Goal: Feedback & Contribution: Leave review/rating

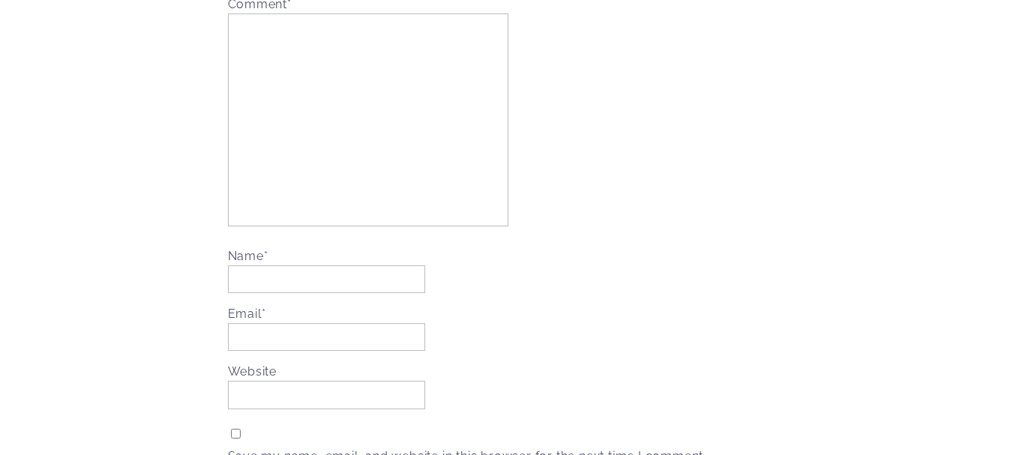
scroll to position [2923, 0]
click at [280, 284] on input "Name *" at bounding box center [326, 279] width 197 height 28
paste input "Affordable Wedding Photography [GEOGRAPHIC_DATA]"
type input "Affordable Wedding Photography [GEOGRAPHIC_DATA]"
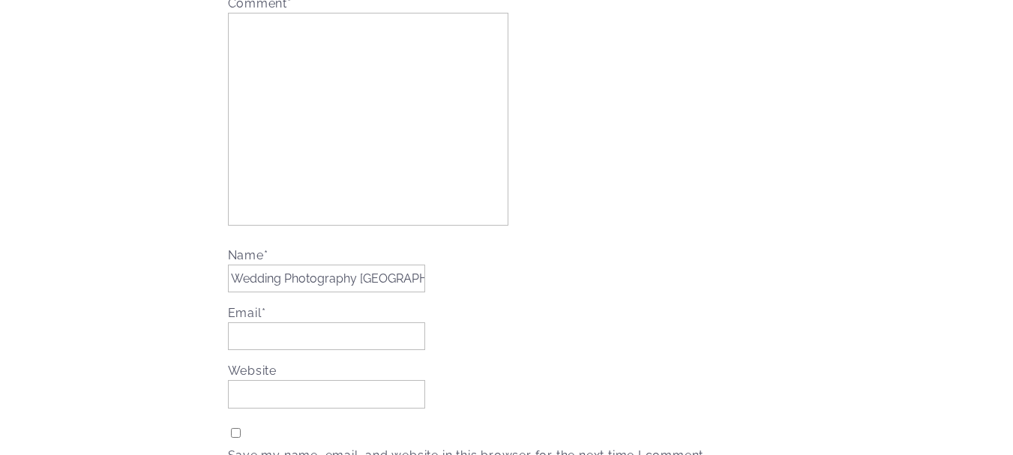
scroll to position [0, 0]
click at [253, 342] on input "Email *" at bounding box center [326, 336] width 197 height 28
paste input "[URL][DOMAIN_NAME]"
type input "[URL][DOMAIN_NAME]"
click at [257, 391] on input "Website" at bounding box center [326, 394] width 197 height 28
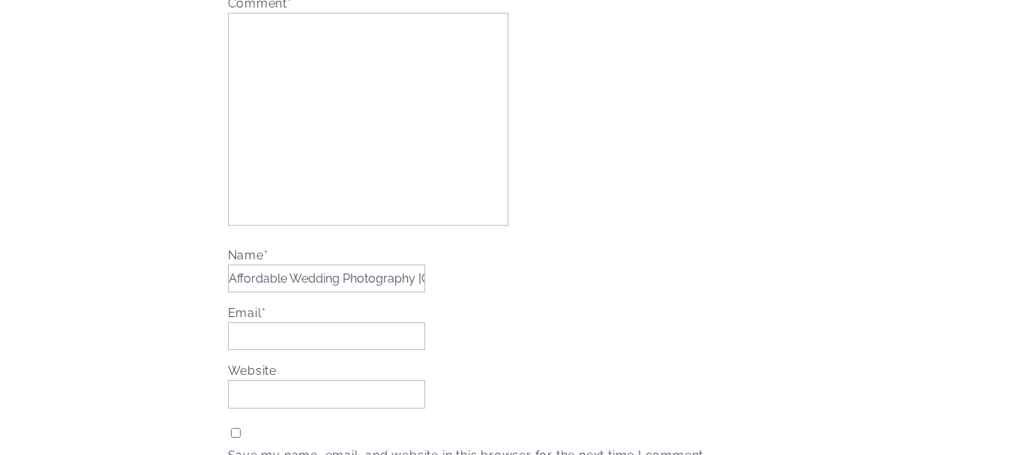
paste input "[URL][DOMAIN_NAME]"
type input "[URL][DOMAIN_NAME]"
click at [262, 328] on input "Email *" at bounding box center [326, 336] width 197 height 28
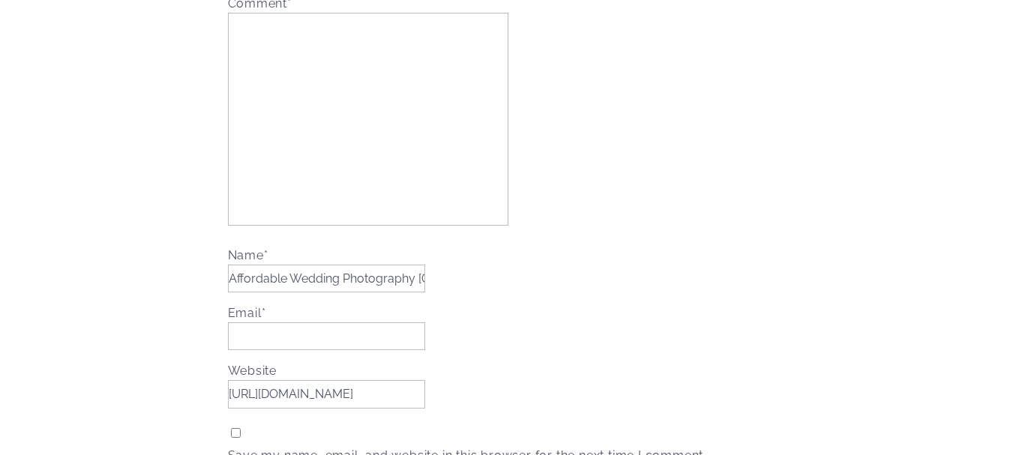
paste input "[EMAIL_ADDRESS][DOMAIN_NAME]"
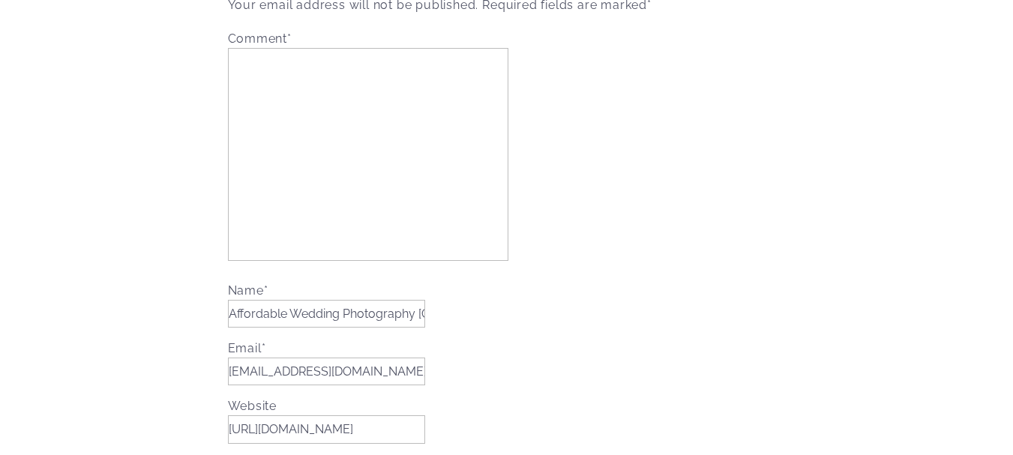
scroll to position [2848, 0]
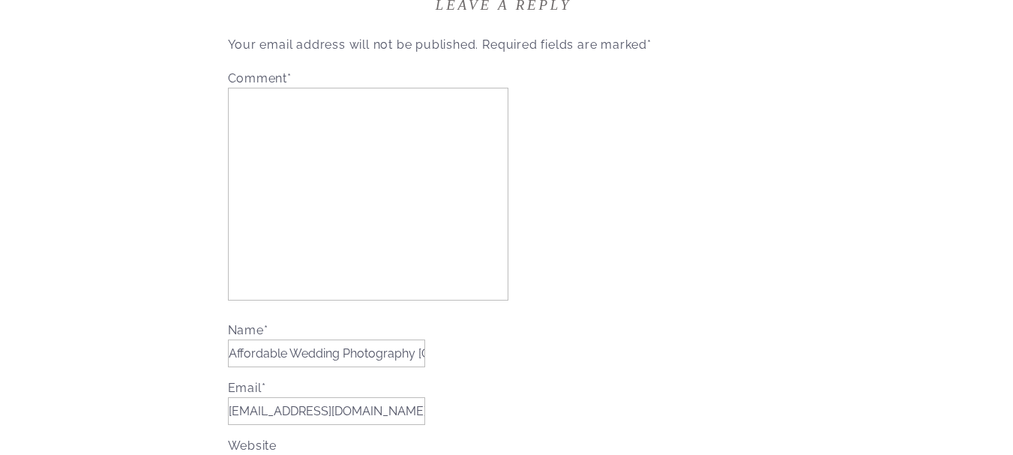
type input "[EMAIL_ADDRESS][DOMAIN_NAME]"
click at [277, 202] on textarea "Comment *" at bounding box center [368, 194] width 280 height 213
paste textarea "Thank you for sharing [PERSON_NAME] Photography’s insightful blog post on creat…"
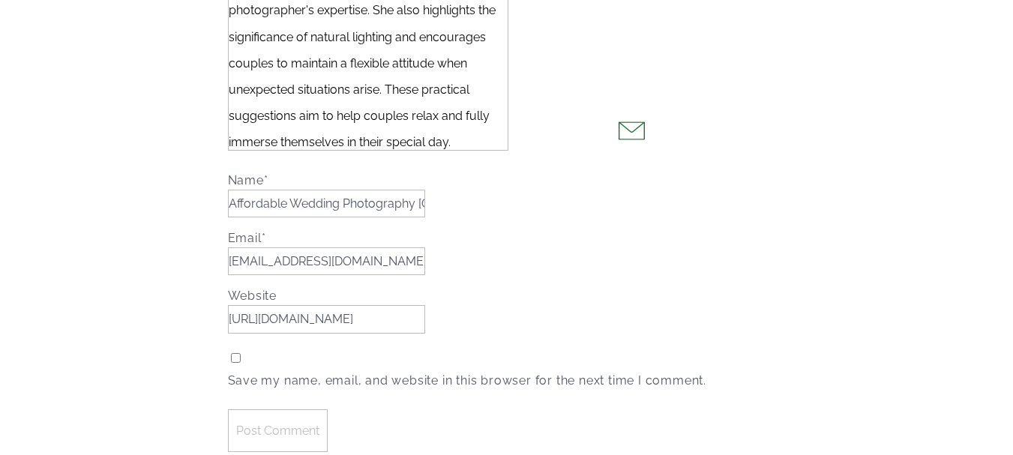
scroll to position [2773, 0]
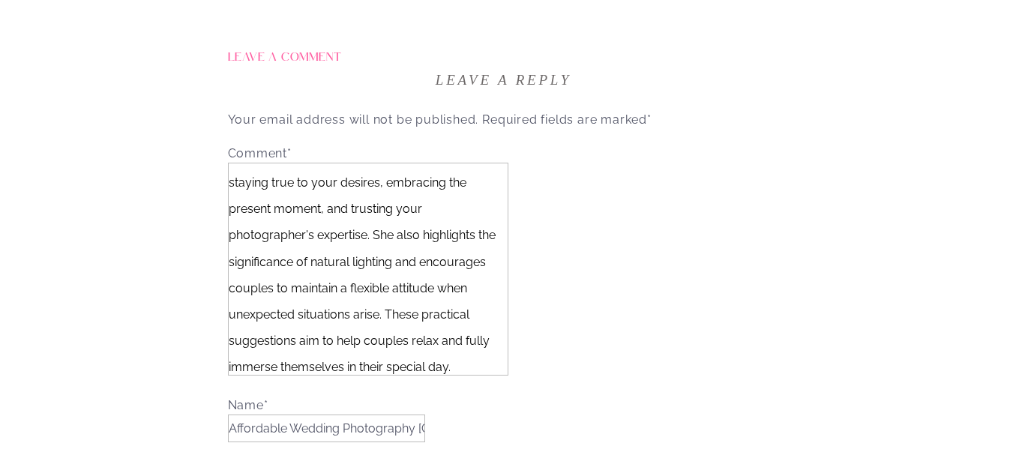
click at [288, 205] on textarea "Thank you for sharing [PERSON_NAME] Photography’s insightful blog post on creat…" at bounding box center [368, 269] width 280 height 213
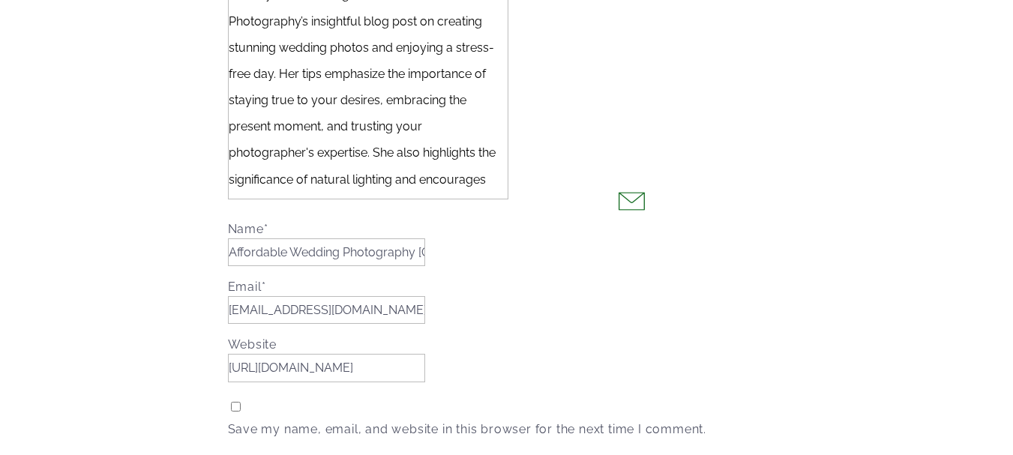
scroll to position [3223, 0]
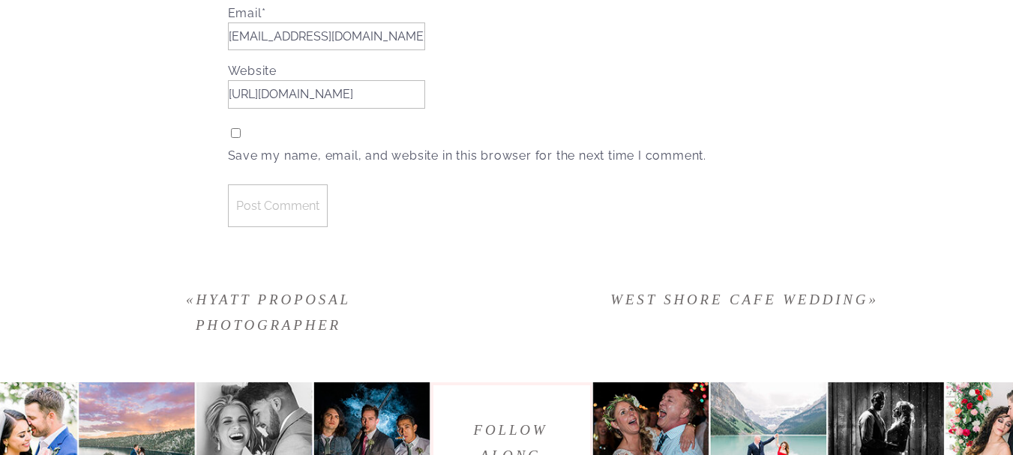
type textarea "Thank you for sharing [PERSON_NAME] Photography’s insightful blog post on creat…"
click at [267, 209] on input "Post Comment" at bounding box center [278, 205] width 100 height 43
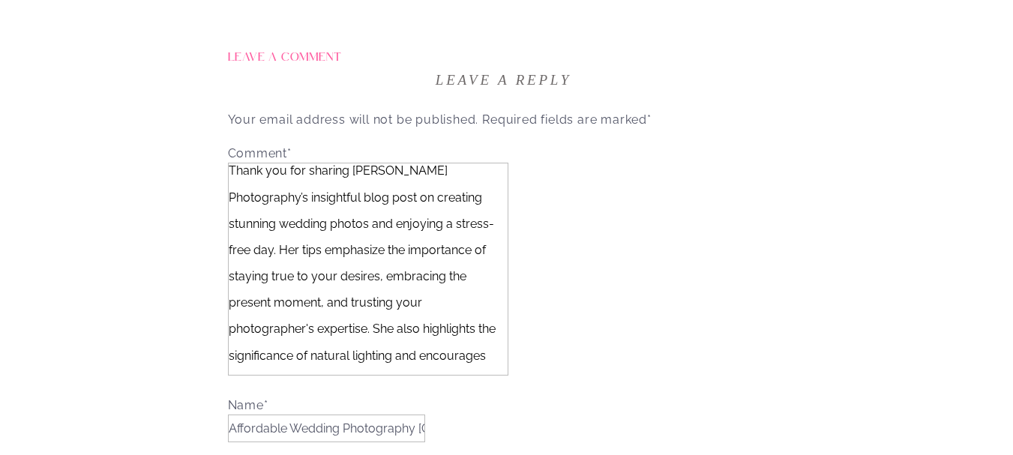
scroll to position [3148, 0]
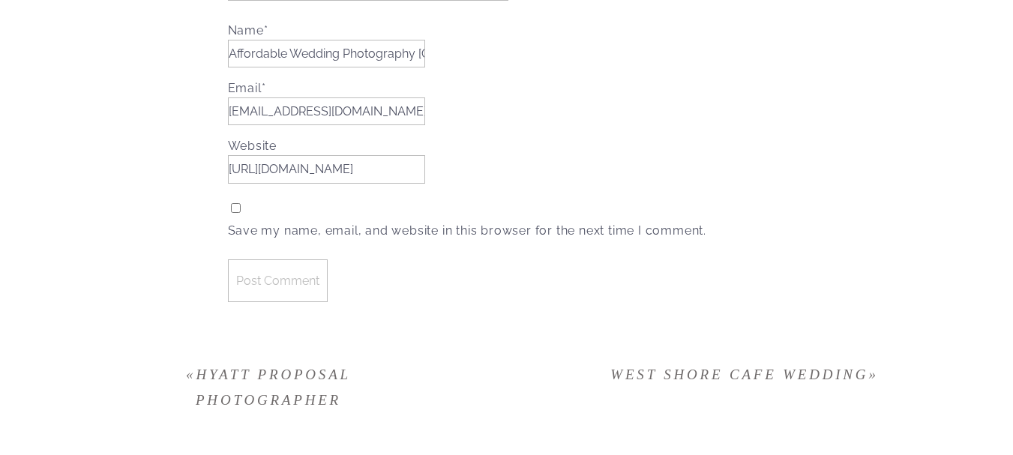
click at [279, 274] on input "Post Comment" at bounding box center [278, 280] width 100 height 43
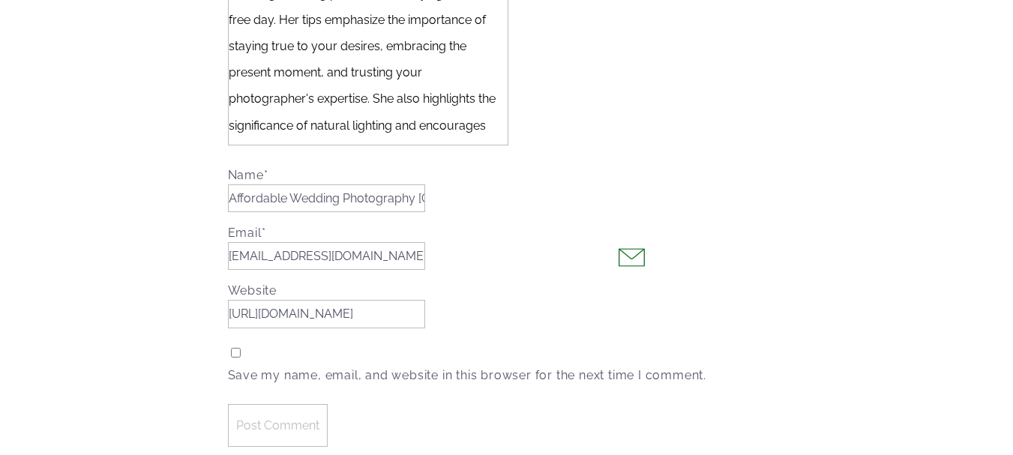
scroll to position [2773, 0]
